Goal: Transaction & Acquisition: Purchase product/service

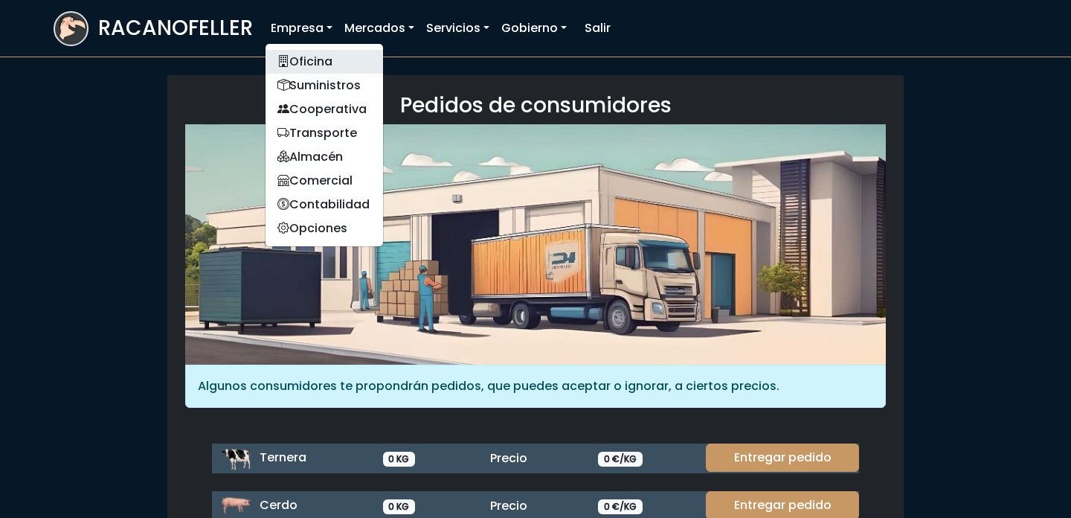
click at [307, 71] on link "Oficina" at bounding box center [325, 62] width 118 height 24
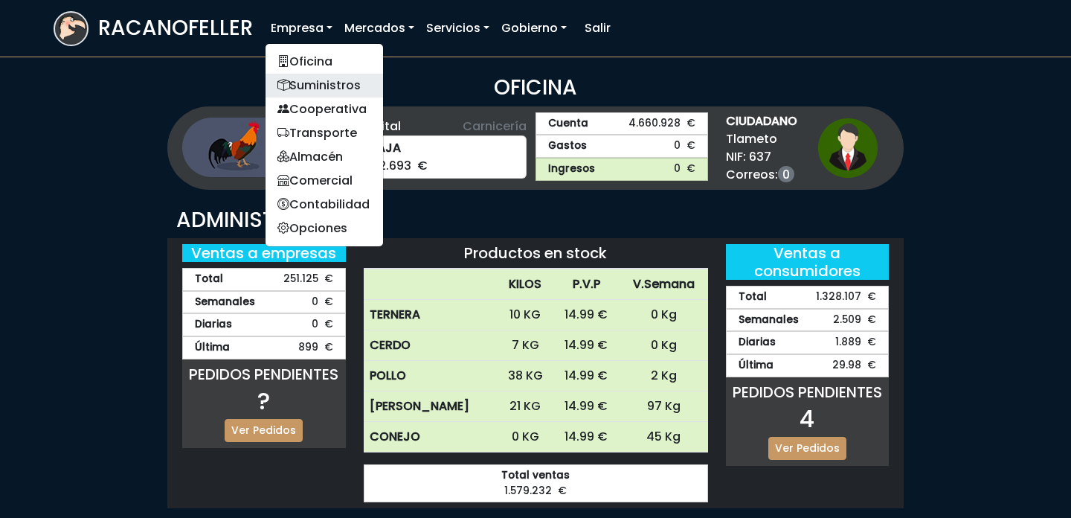
click at [337, 89] on link "Suministros" at bounding box center [325, 86] width 118 height 24
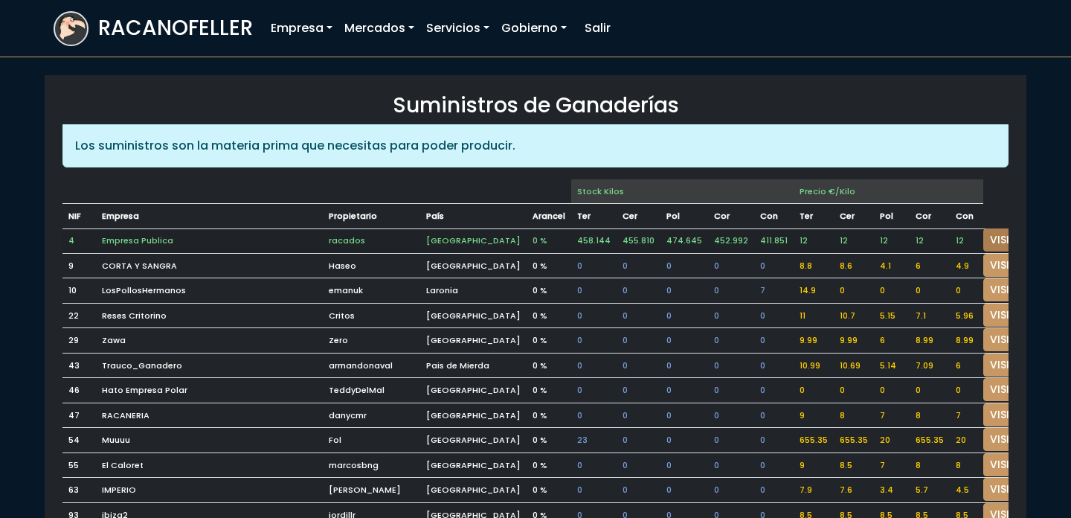
click at [983, 243] on link "VISITAR" at bounding box center [1010, 239] width 54 height 23
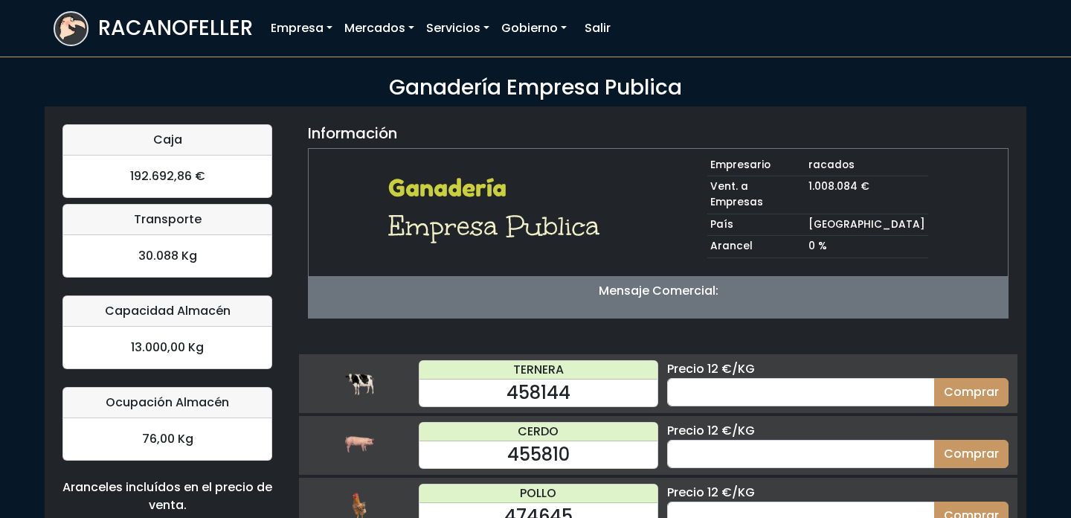
scroll to position [145, 0]
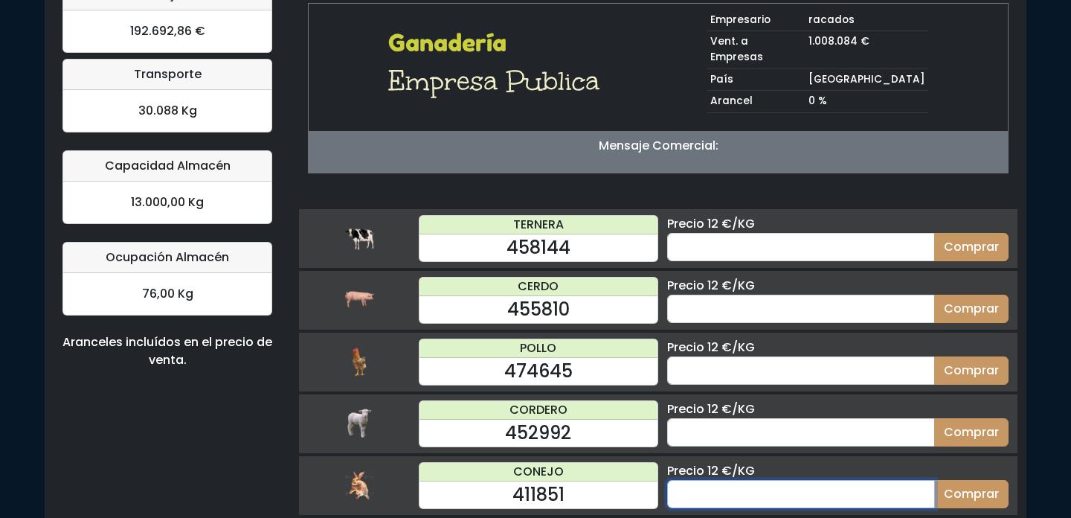
click at [739, 480] on input "number" at bounding box center [801, 494] width 268 height 28
type input "20"
click at [934, 480] on button "Comprar" at bounding box center [971, 494] width 74 height 28
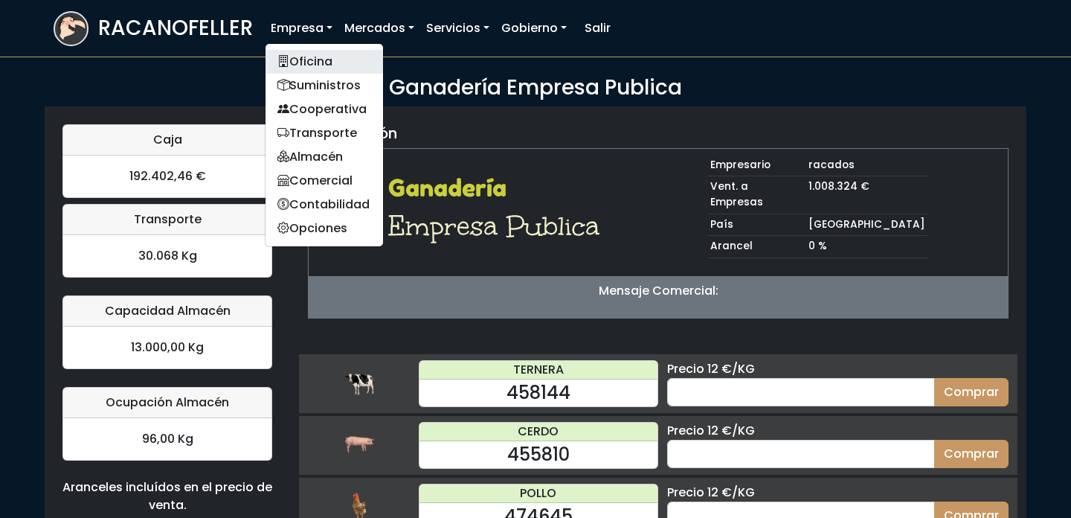
click at [308, 58] on link "Oficina" at bounding box center [325, 62] width 118 height 24
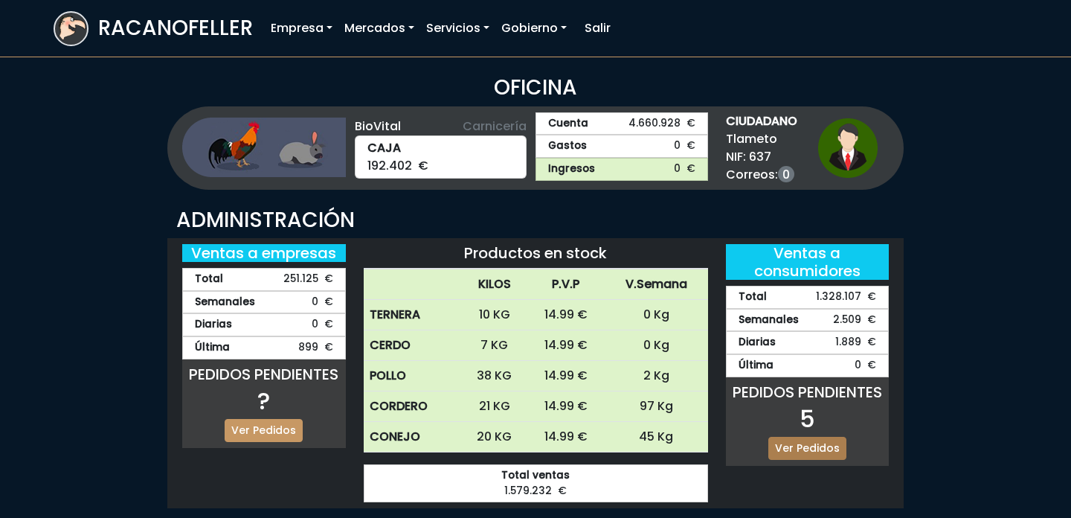
click at [812, 439] on link "Ver Pedidos" at bounding box center [807, 448] width 78 height 23
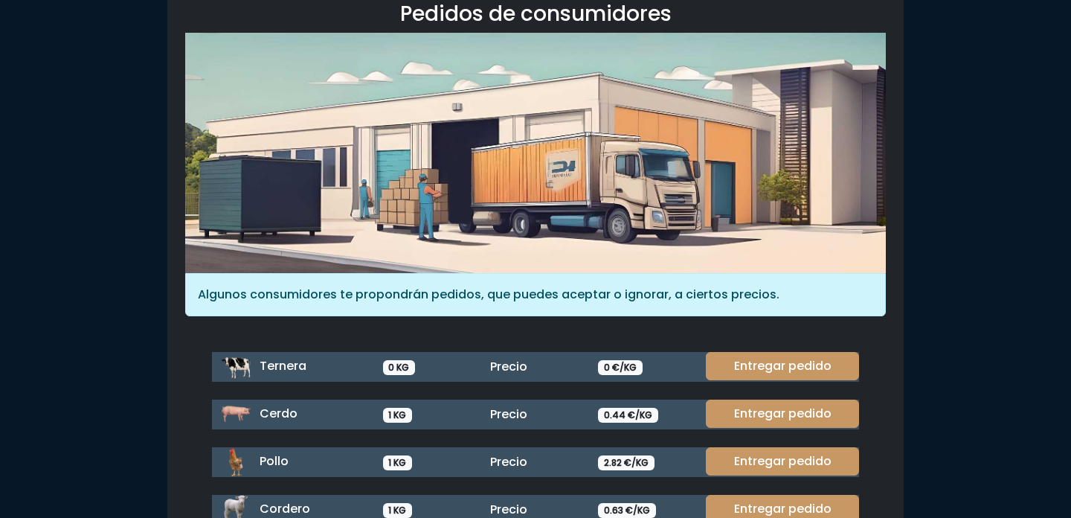
scroll to position [197, 0]
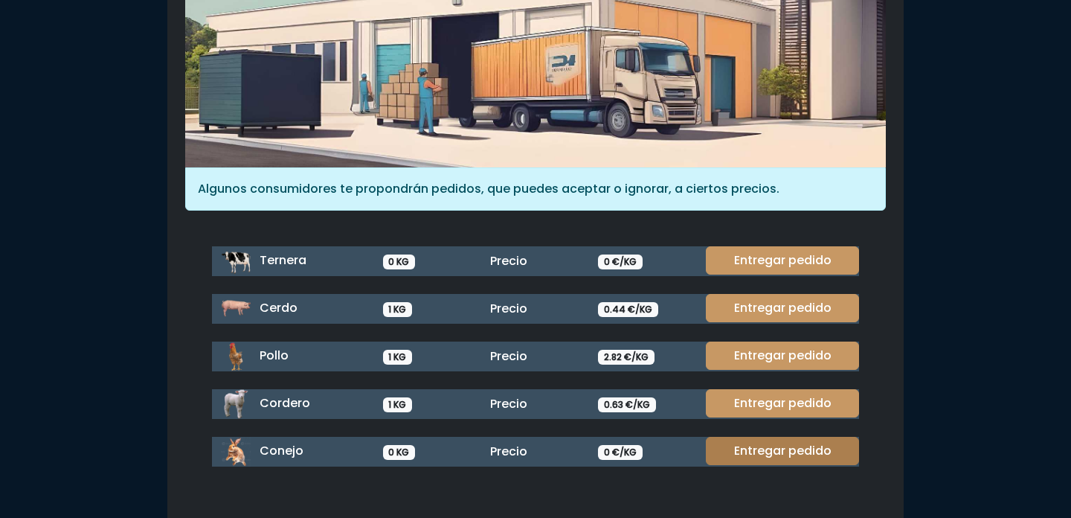
click at [809, 462] on link "Entregar pedido" at bounding box center [782, 451] width 153 height 28
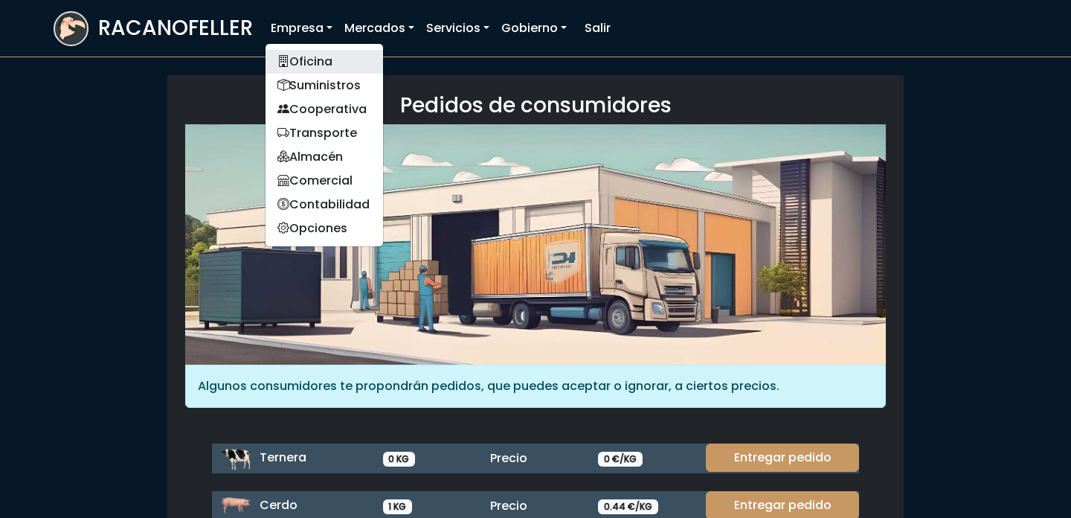
click at [288, 60] on link "Oficina" at bounding box center [325, 62] width 118 height 24
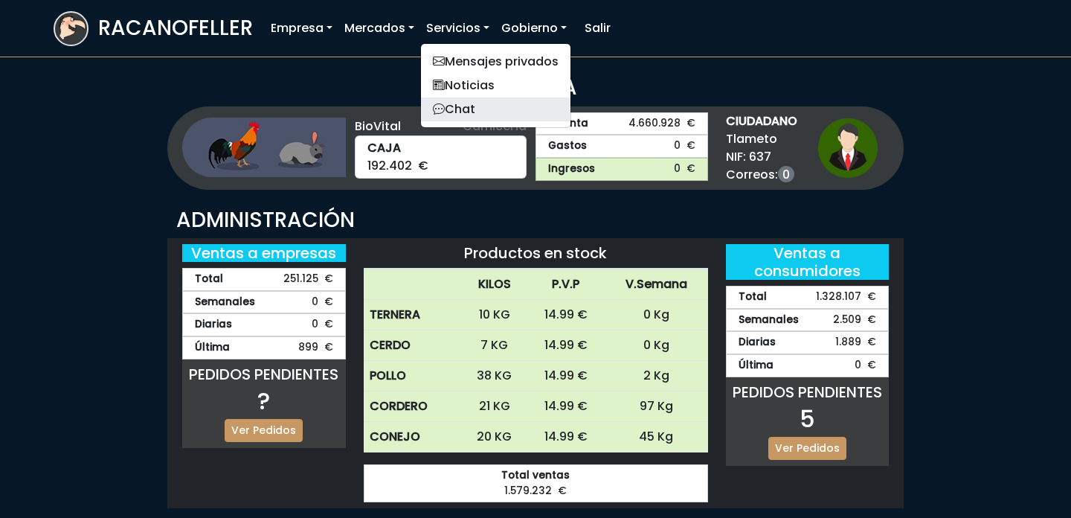
click at [453, 101] on link "Chat" at bounding box center [496, 109] width 150 height 24
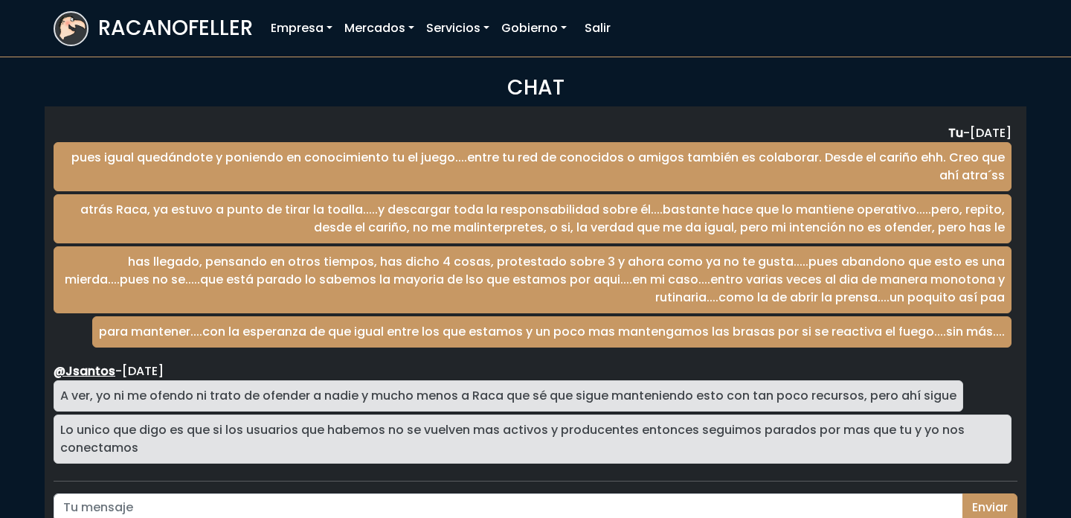
scroll to position [2462, 0]
